Goal: Task Accomplishment & Management: Use online tool/utility

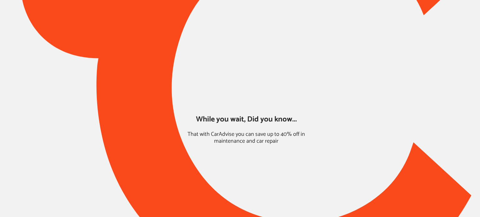
type input "*****"
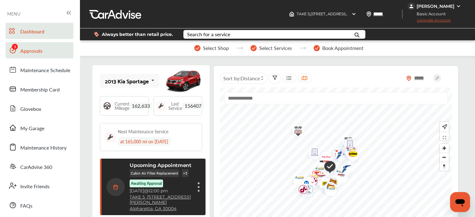
click at [36, 56] on link "Approvals" at bounding box center [40, 50] width 68 height 16
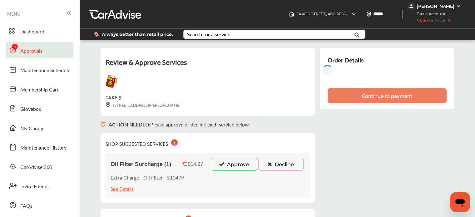
click at [224, 167] on button "Approve" at bounding box center [234, 164] width 45 height 13
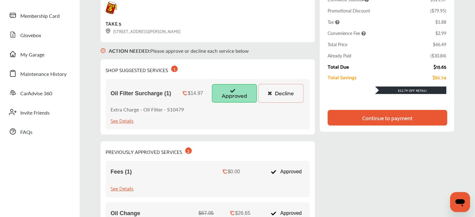
scroll to position [78, 0]
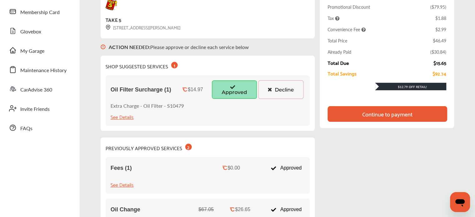
click at [268, 93] on button "Decline" at bounding box center [280, 89] width 45 height 19
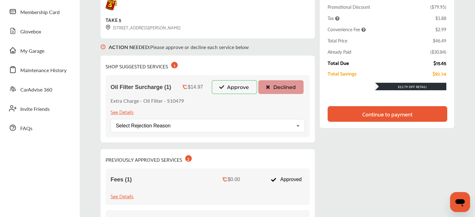
click at [343, 117] on div "Continue to payment" at bounding box center [388, 114] width 120 height 16
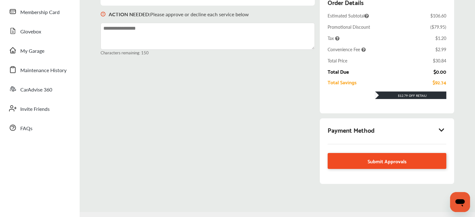
click at [344, 157] on link "Submit Approvals" at bounding box center [387, 161] width 119 height 16
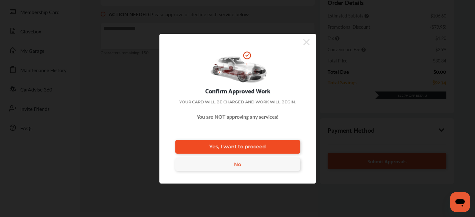
click at [272, 153] on link "Yes, I want to proceed" at bounding box center [237, 147] width 125 height 14
